Goal: Information Seeking & Learning: Learn about a topic

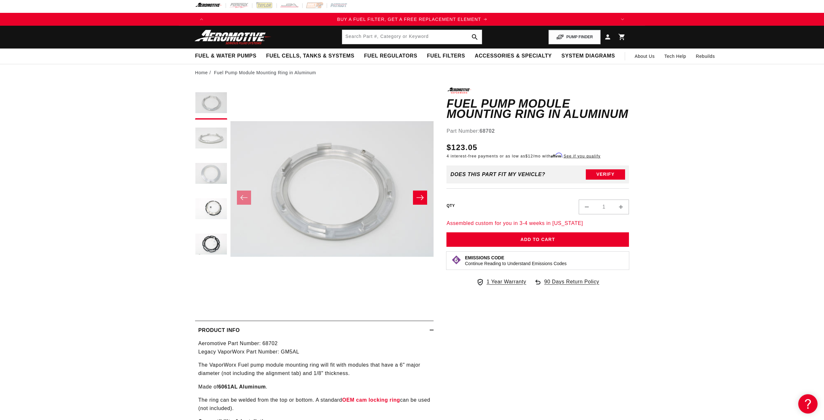
scroll to position [0, 408]
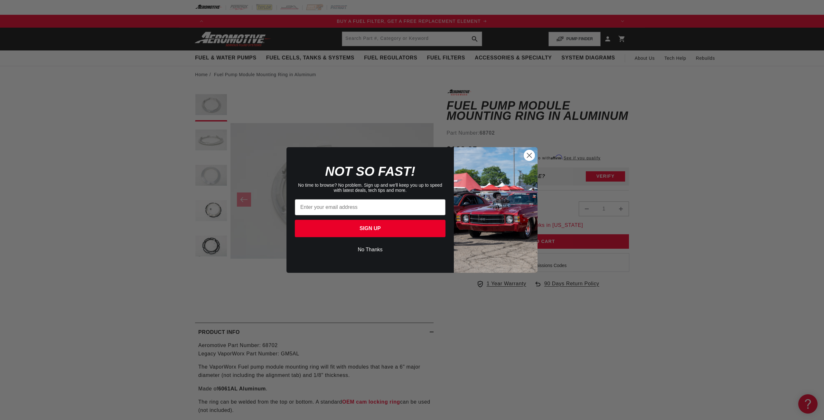
drag, startPoint x: 531, startPoint y: 154, endPoint x: 211, endPoint y: 78, distance: 329.1
click at [531, 154] on icon "Close dialog" at bounding box center [528, 155] width 11 height 11
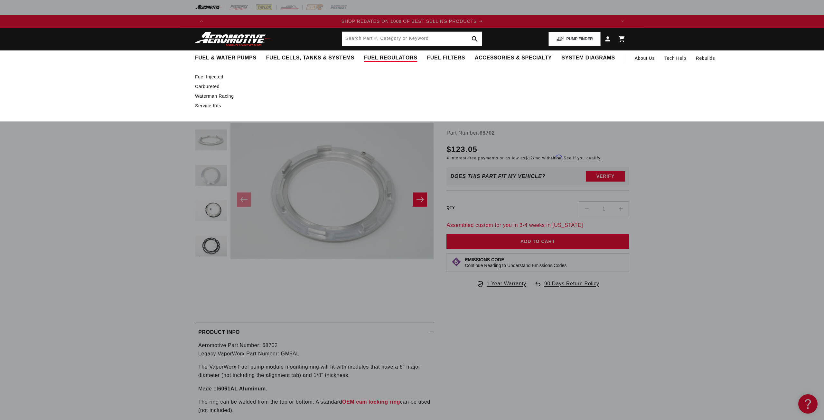
scroll to position [0, 816]
click at [91, 114] on div "Fuel Injected Carbureted" at bounding box center [412, 93] width 824 height 56
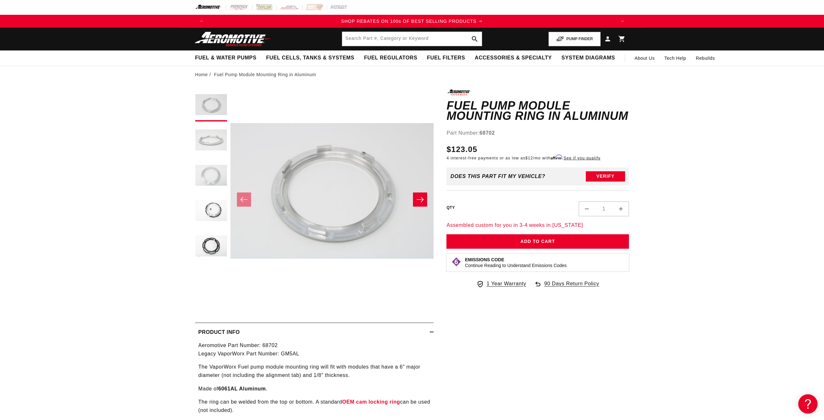
drag, startPoint x: 82, startPoint y: 192, endPoint x: 87, endPoint y: 192, distance: 4.8
click at [84, 192] on section "0.0 star rating Write a review Fuel Pump Module Mounting Ring in Aluminum Fuel …" at bounding box center [412, 328] width 824 height 491
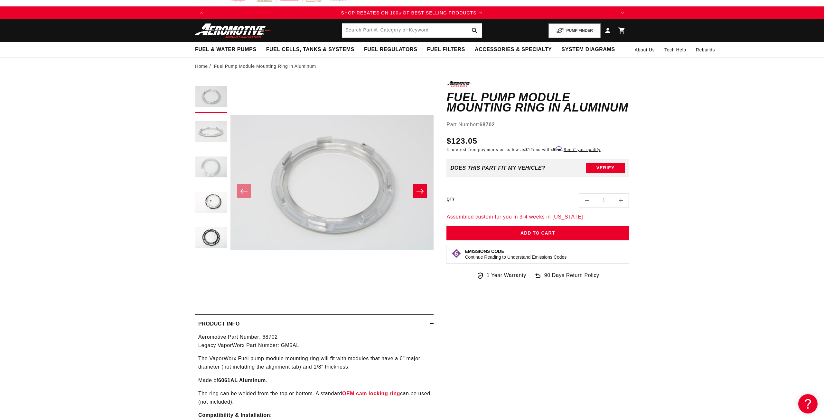
scroll to position [0, 0]
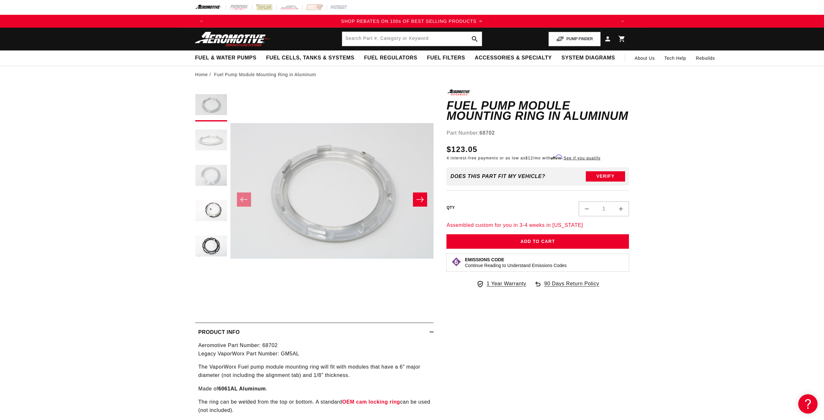
click at [207, 140] on button "Load image 2 in gallery view" at bounding box center [211, 141] width 32 height 32
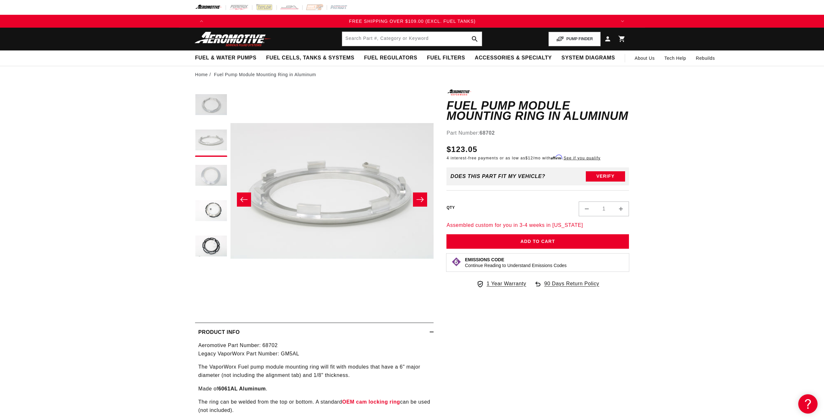
scroll to position [0, 1224]
click at [206, 174] on button "Load image 3 in gallery view" at bounding box center [211, 176] width 32 height 32
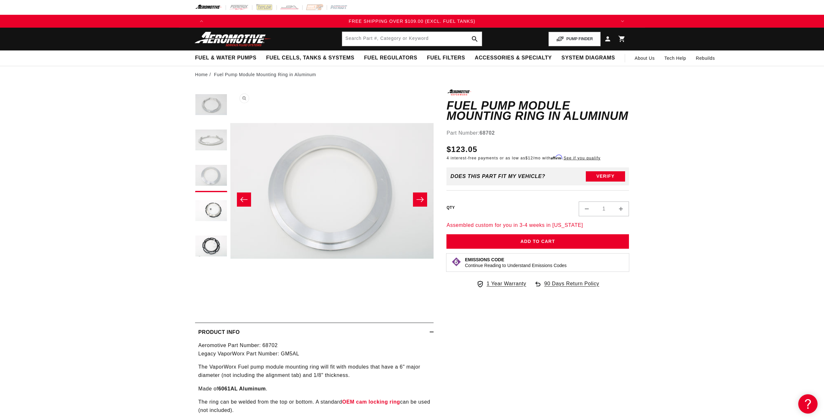
scroll to position [0, 406]
click at [213, 214] on button "Load image 4 in gallery view" at bounding box center [211, 212] width 32 height 32
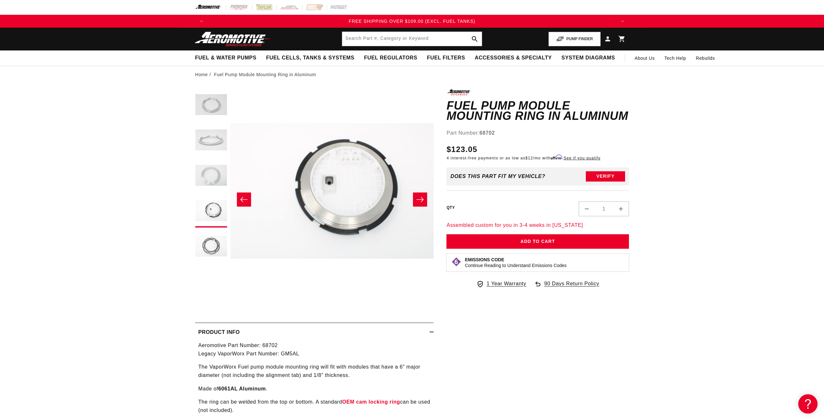
click at [209, 249] on button "Load image 5 in gallery view" at bounding box center [211, 247] width 32 height 32
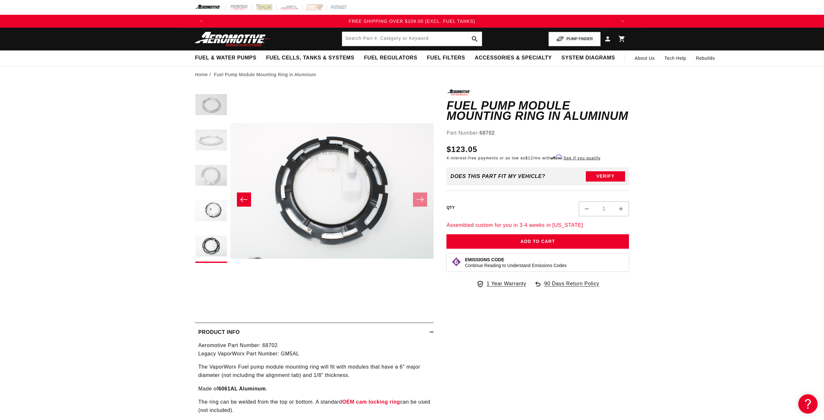
click at [207, 147] on button "Load image 2 in gallery view" at bounding box center [211, 141] width 32 height 32
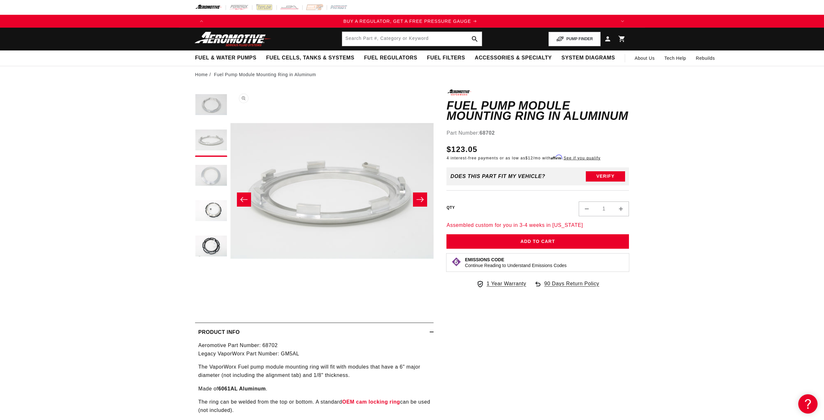
scroll to position [0, 0]
click at [210, 106] on button "Load image 1 in gallery view" at bounding box center [211, 105] width 32 height 32
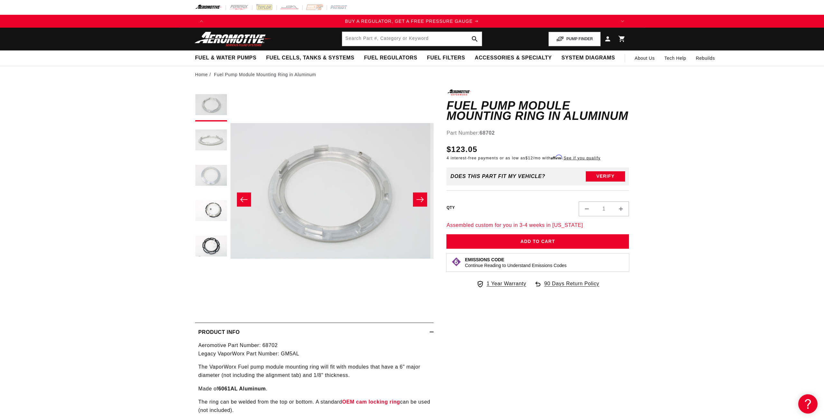
click at [103, 149] on section "0.0 star rating Write a review Fuel Pump Module Mounting Ring in Aluminum Fuel …" at bounding box center [412, 328] width 824 height 491
click at [99, 151] on section "0.0 star rating Write a review Fuel Pump Module Mounting Ring in Aluminum Fuel …" at bounding box center [412, 328] width 824 height 491
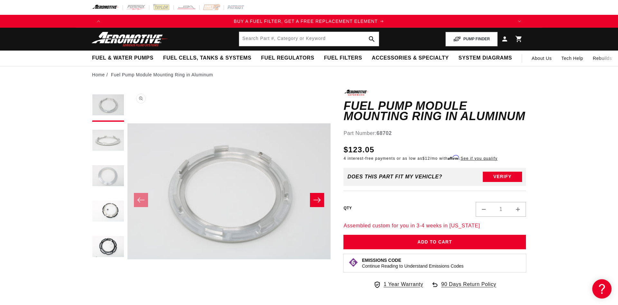
scroll to position [0, 0]
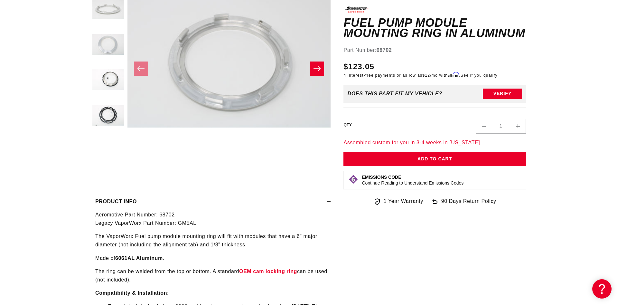
click at [66, 138] on section "0.0 star rating Write a review Fuel Pump Module Mounting Ring in Aluminum Fuel …" at bounding box center [309, 197] width 618 height 491
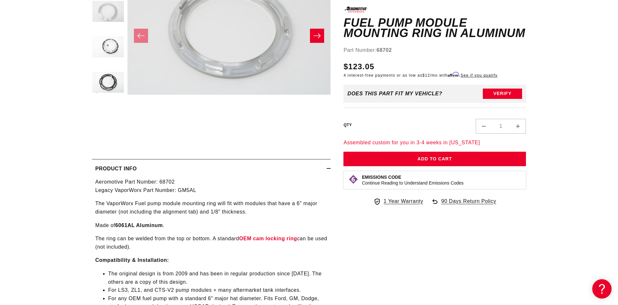
scroll to position [0, 1224]
drag, startPoint x: 206, startPoint y: 210, endPoint x: 250, endPoint y: 210, distance: 44.1
click at [250, 210] on p "The VaporWorx Fuel pump module mounting ring will fit with modules that have a …" at bounding box center [211, 207] width 232 height 16
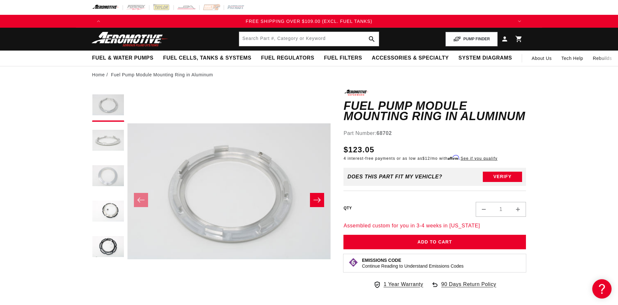
scroll to position [0, 801]
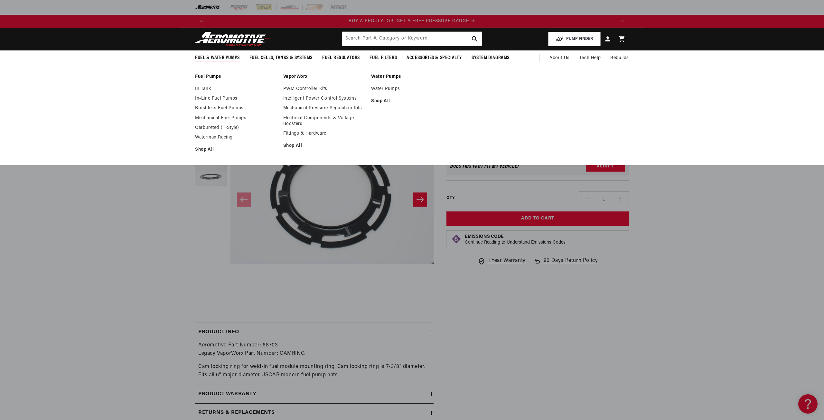
click at [136, 85] on div "Fuel Pumps In-Tank In-Line Fuel Pumps Brushless Fuel Pumps Shop All Shop All Sh…" at bounding box center [412, 115] width 824 height 100
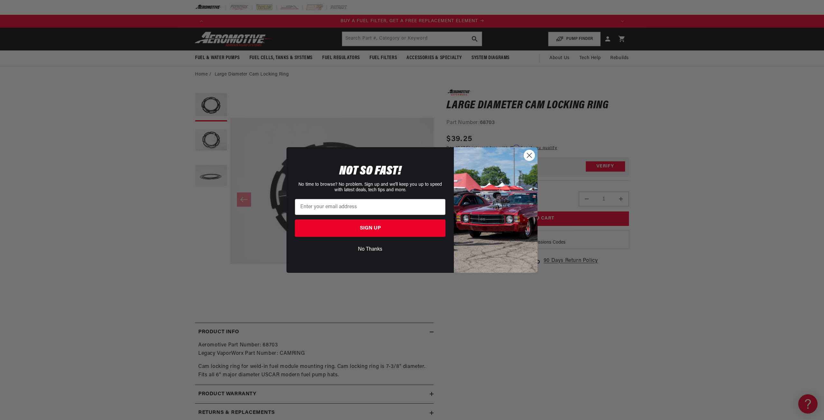
scroll to position [0, 408]
click at [524, 154] on circle "Close dialog" at bounding box center [529, 155] width 11 height 11
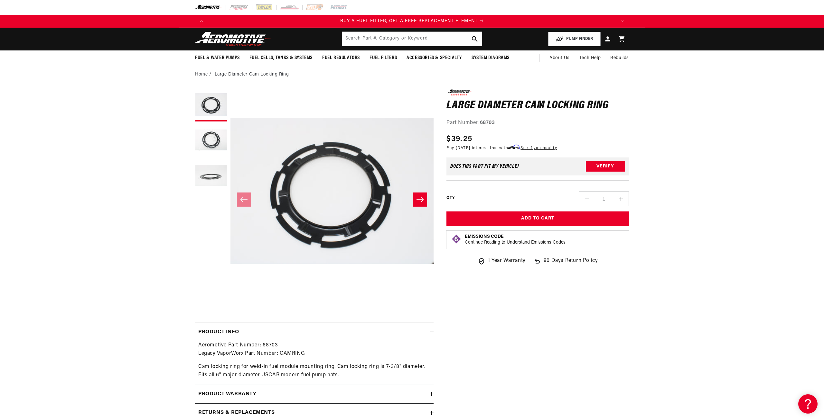
click at [668, 138] on div "Close dialog NOT SO FAST! No time to browse? No problem. Sign up and we'll keep…" at bounding box center [412, 210] width 824 height 420
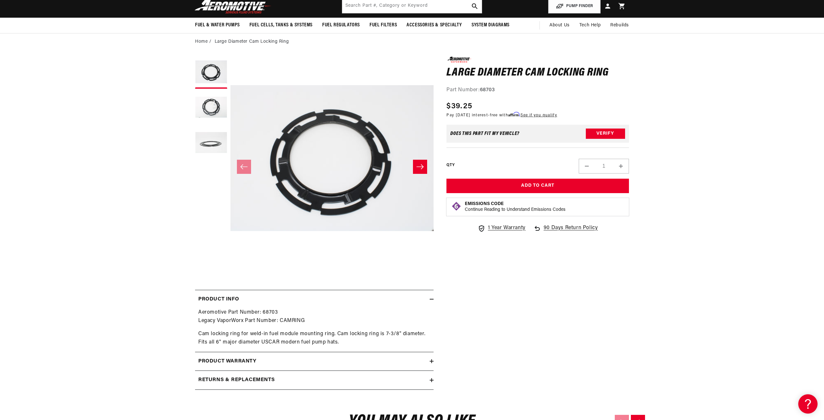
scroll to position [0, 0]
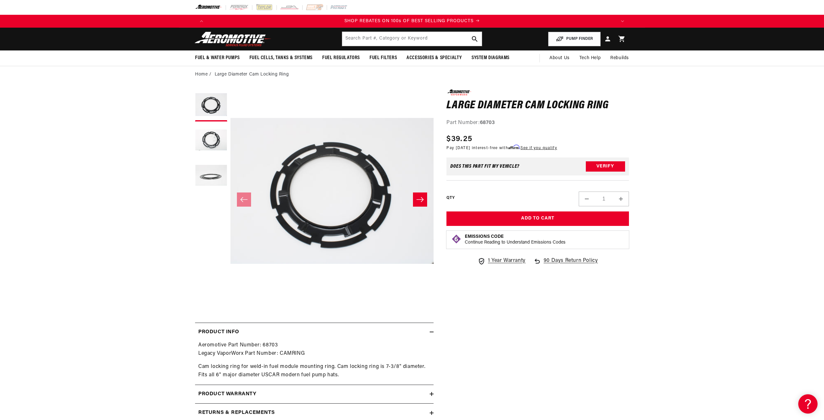
click at [116, 128] on section "0.0 star rating Write a review Large Diameter Cam Locking Ring Large Diameter C…" at bounding box center [412, 258] width 824 height 350
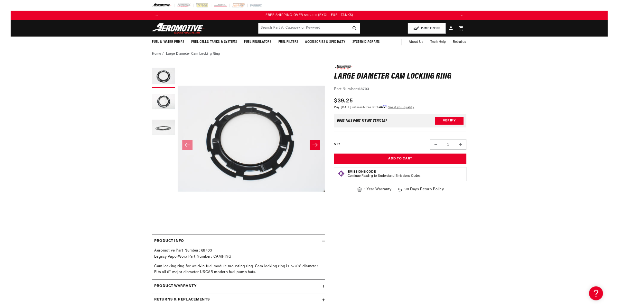
scroll to position [0, 1224]
